Goal: Obtain resource: Download file/media

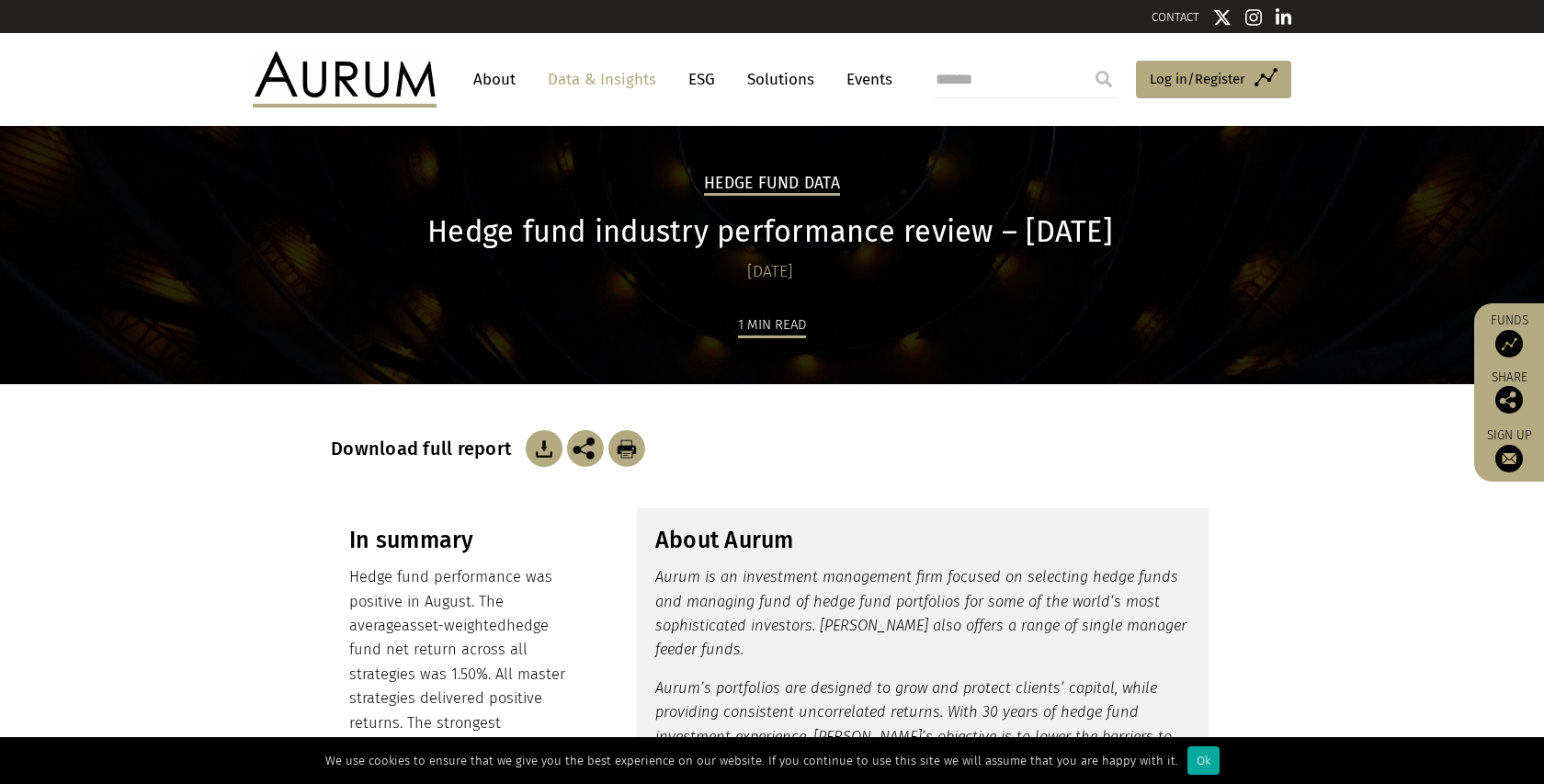
click at [540, 446] on img at bounding box center [544, 449] width 37 height 37
click at [595, 77] on link "Data & Insights" at bounding box center [601, 79] width 126 height 34
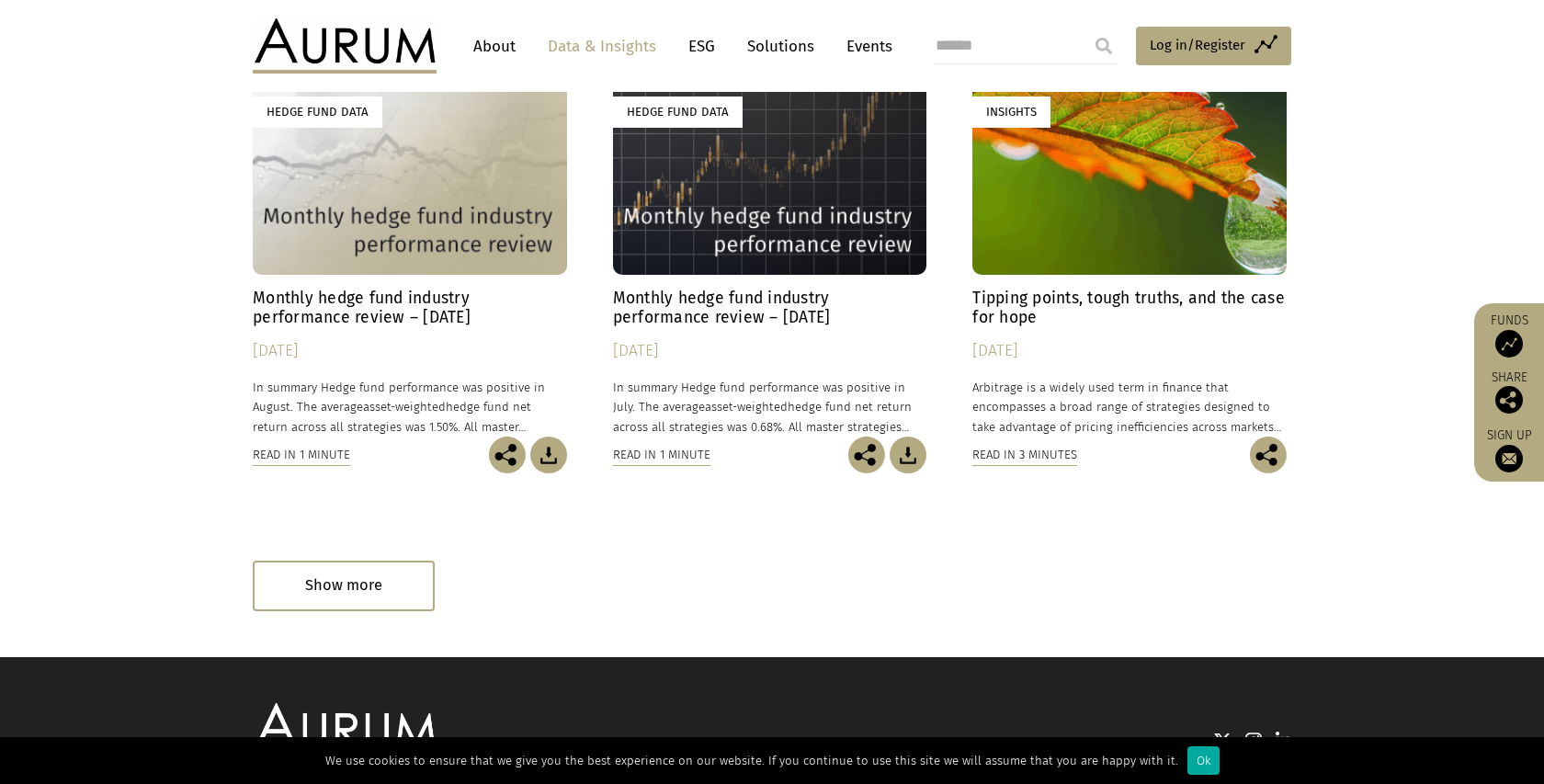
scroll to position [1039, 0]
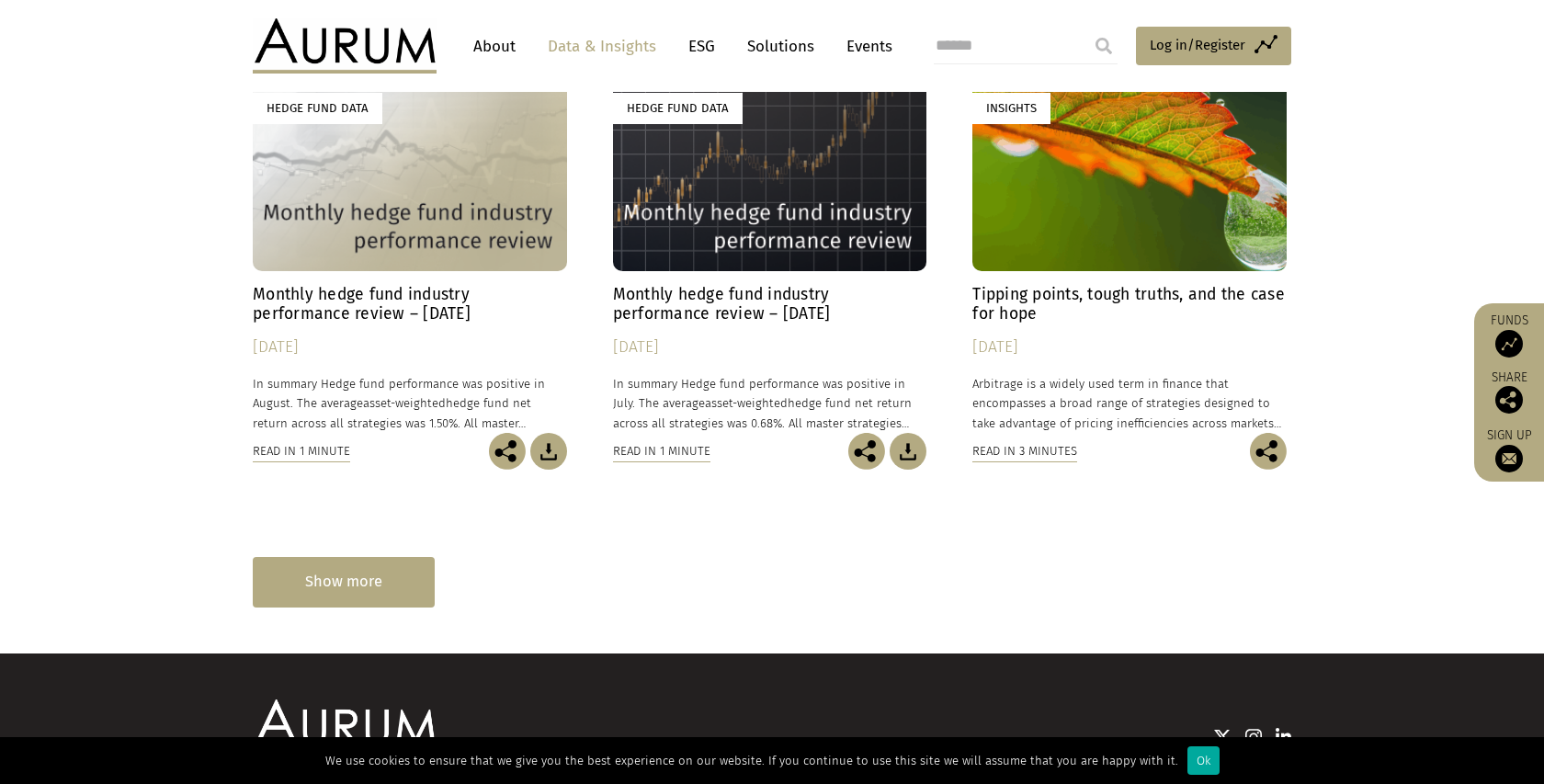
click at [351, 593] on div "Show more" at bounding box center [344, 582] width 182 height 51
click at [343, 580] on div "Show more" at bounding box center [344, 582] width 182 height 51
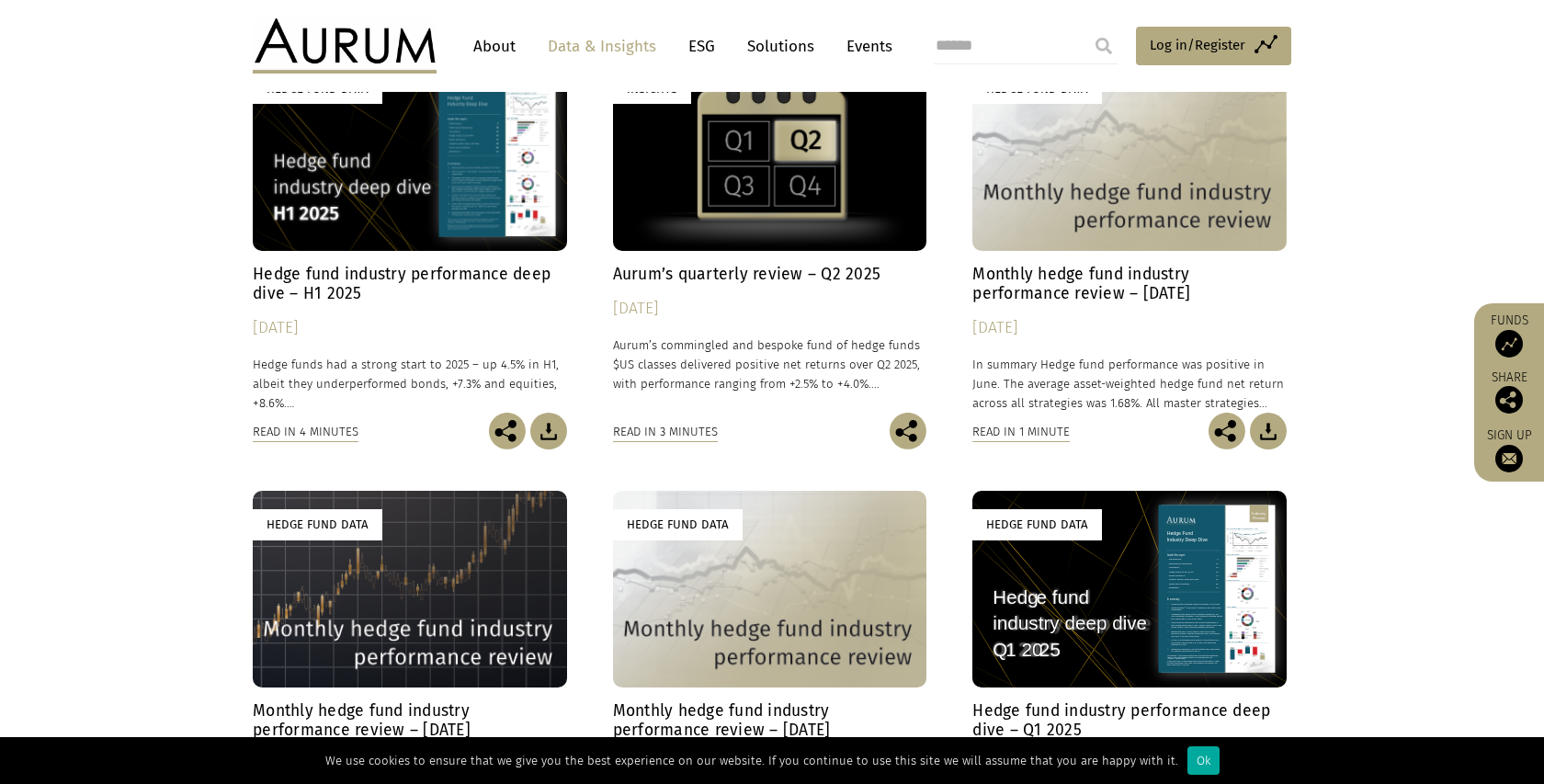
scroll to position [1497, 0]
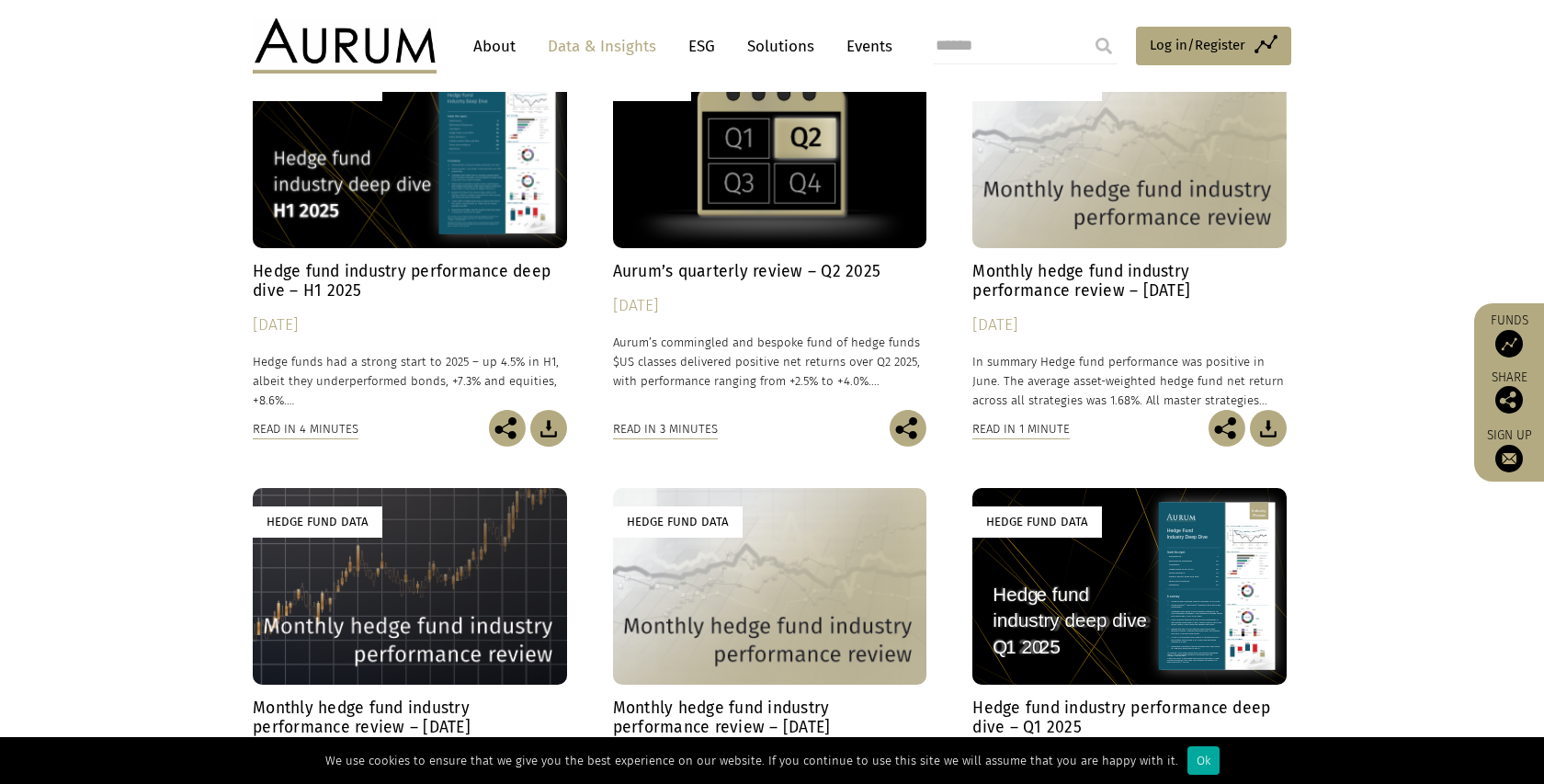
click at [431, 164] on div "Hedge Fund Data" at bounding box center [410, 150] width 315 height 196
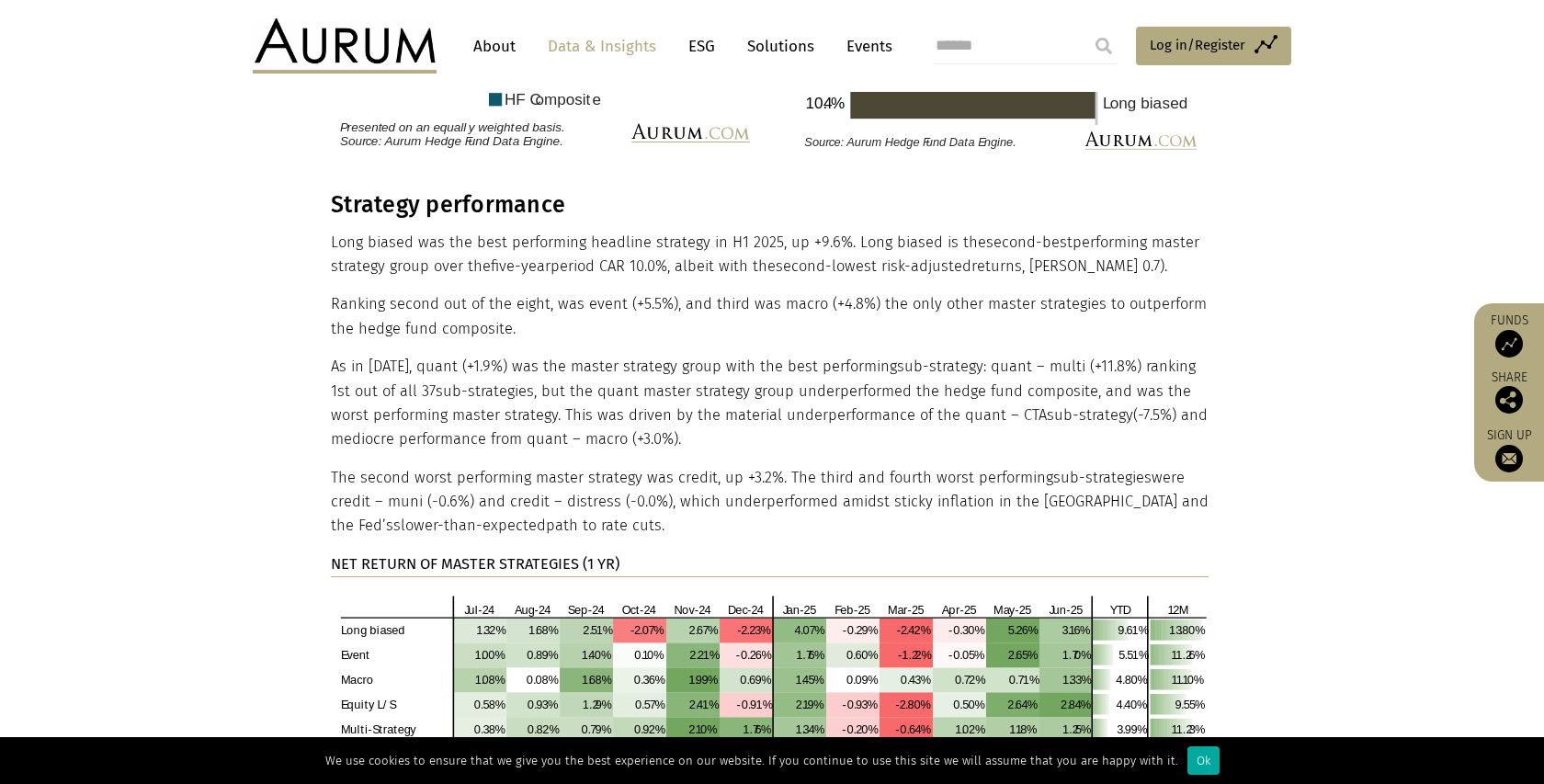
scroll to position [3476, 0]
